Goal: Task Accomplishment & Management: Complete application form

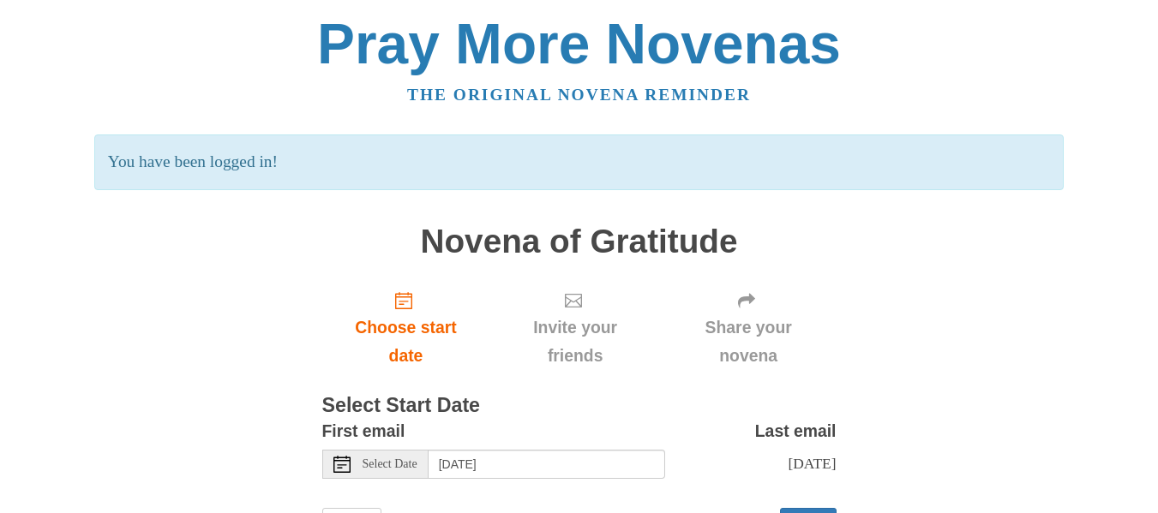
scroll to position [96, 0]
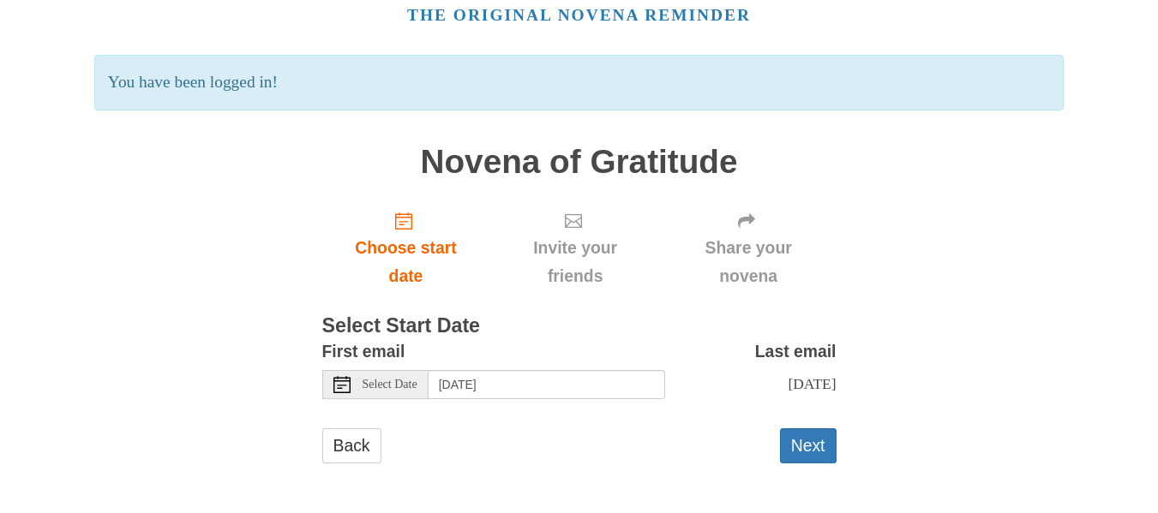
click at [403, 379] on span "Select Date" at bounding box center [389, 385] width 55 height 12
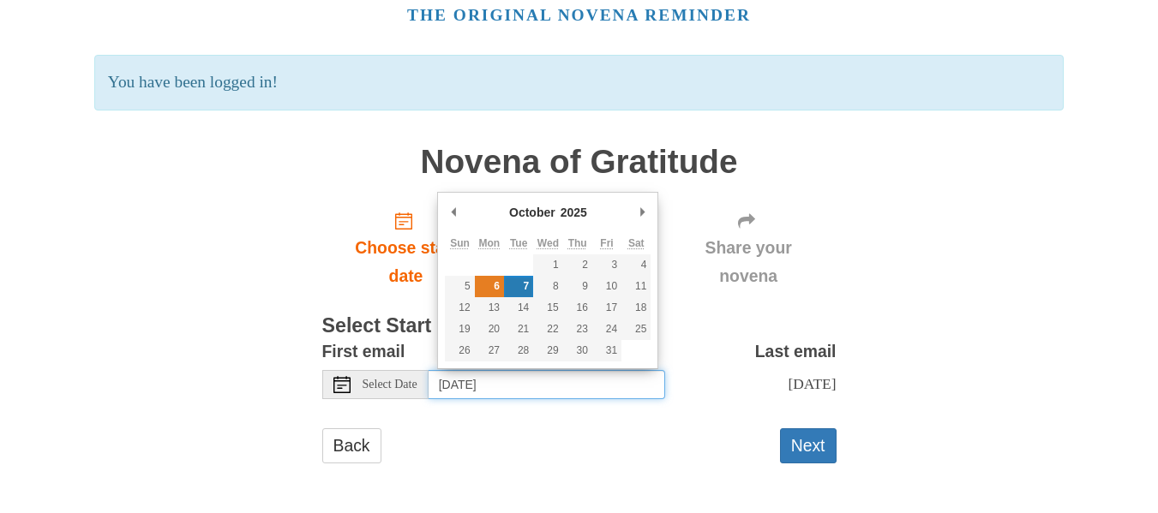
type input "Monday, October 6th"
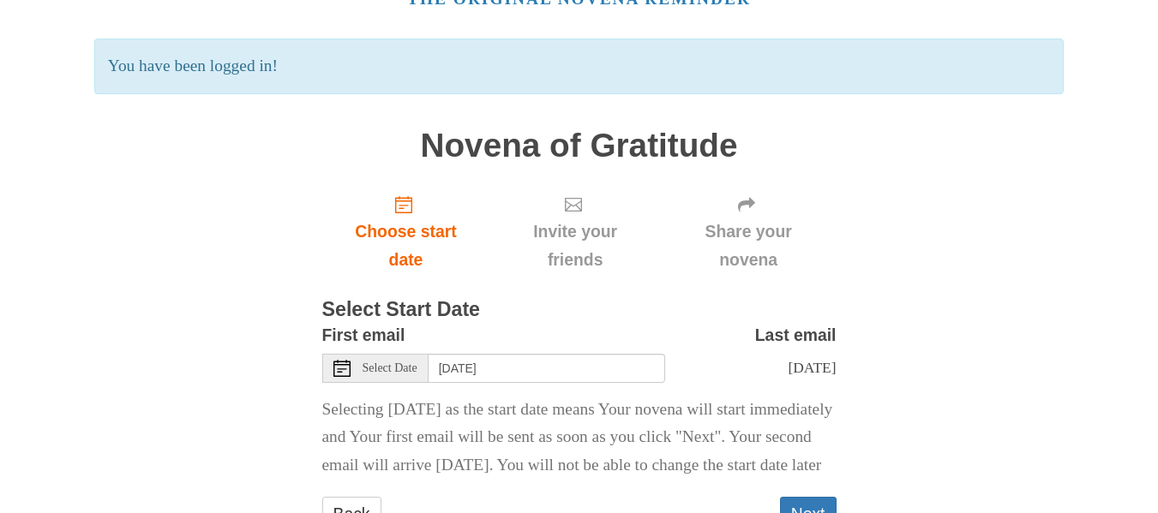
scroll to position [209, 0]
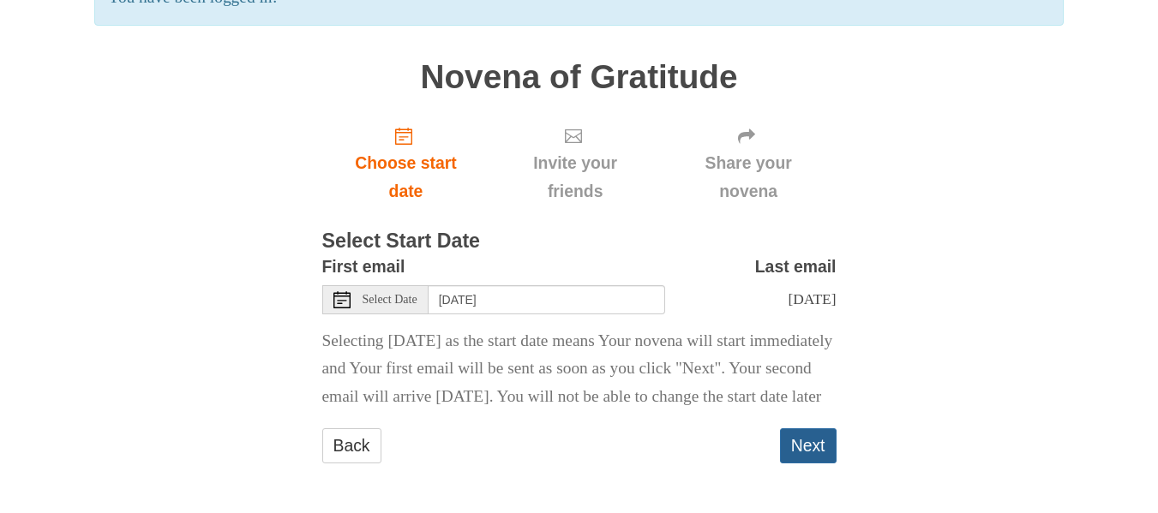
click at [817, 432] on button "Next" at bounding box center [808, 445] width 57 height 35
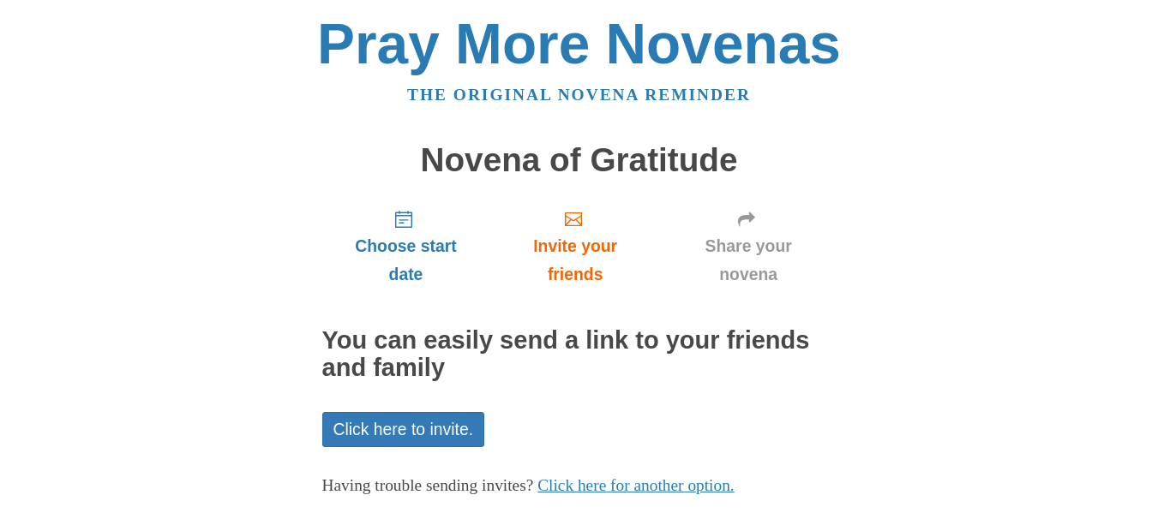
scroll to position [97, 0]
